Goal: Task Accomplishment & Management: Use online tool/utility

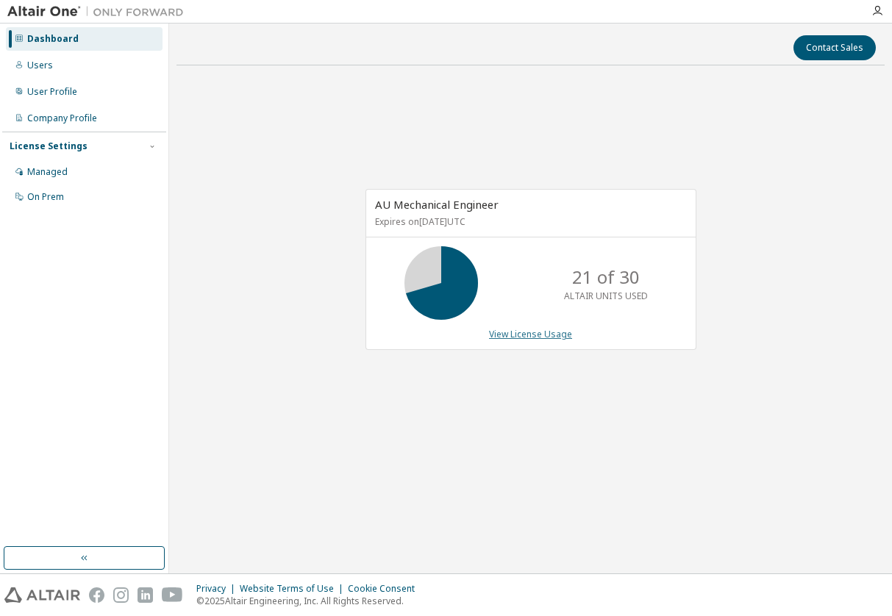
click at [536, 333] on link "View License Usage" at bounding box center [530, 334] width 83 height 12
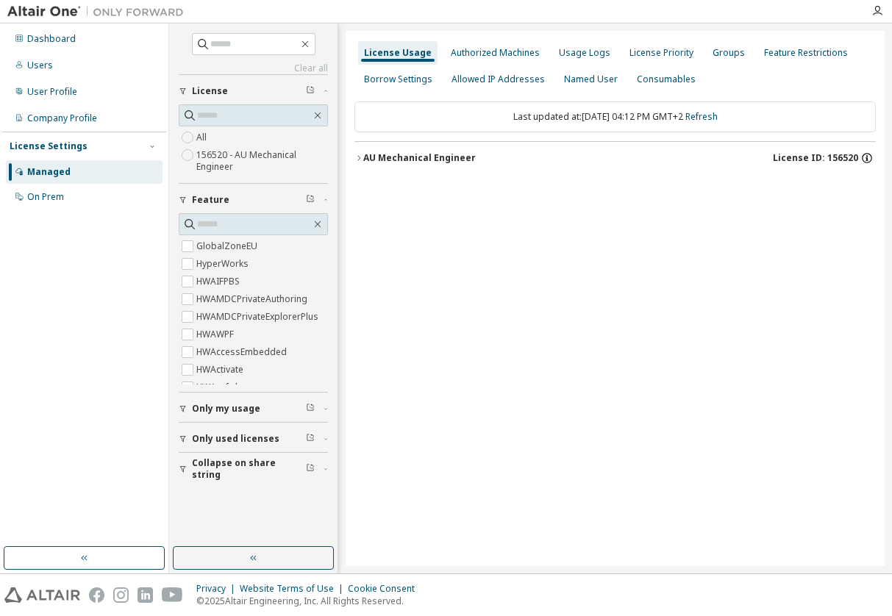
click at [867, 160] on icon "button" at bounding box center [866, 159] width 2 height 4
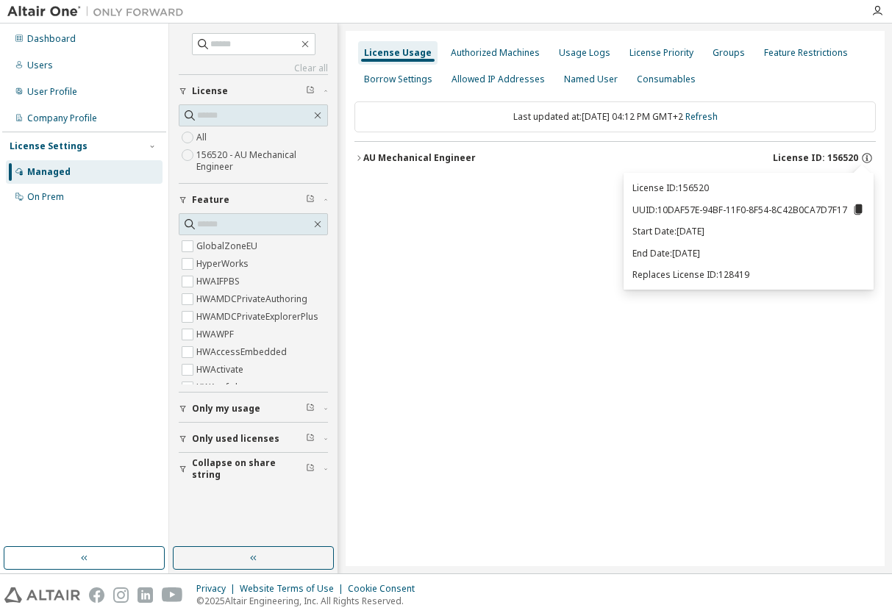
click at [859, 214] on icon at bounding box center [857, 209] width 13 height 13
